Goal: Navigation & Orientation: Find specific page/section

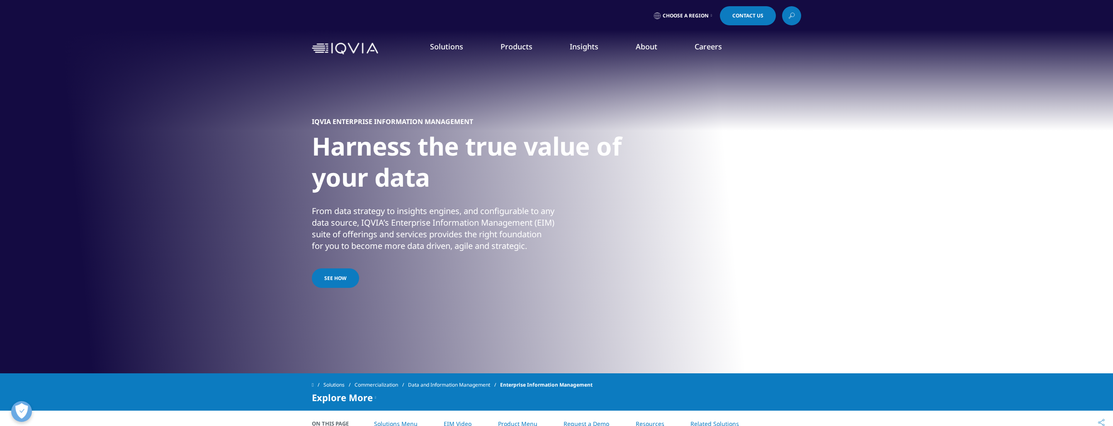
click at [611, 174] on link "Our Locations" at bounding box center [709, 174] width 270 height 9
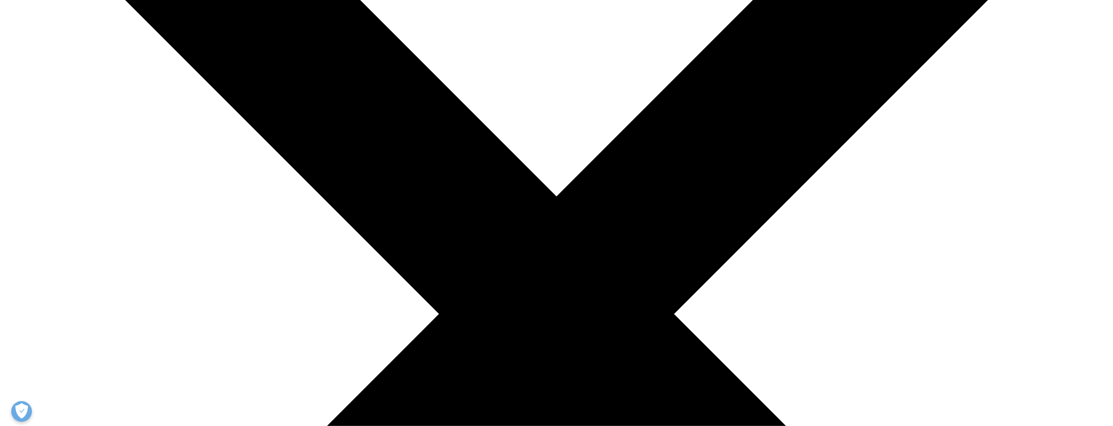
scroll to position [263, 0]
